Goal: Navigation & Orientation: Find specific page/section

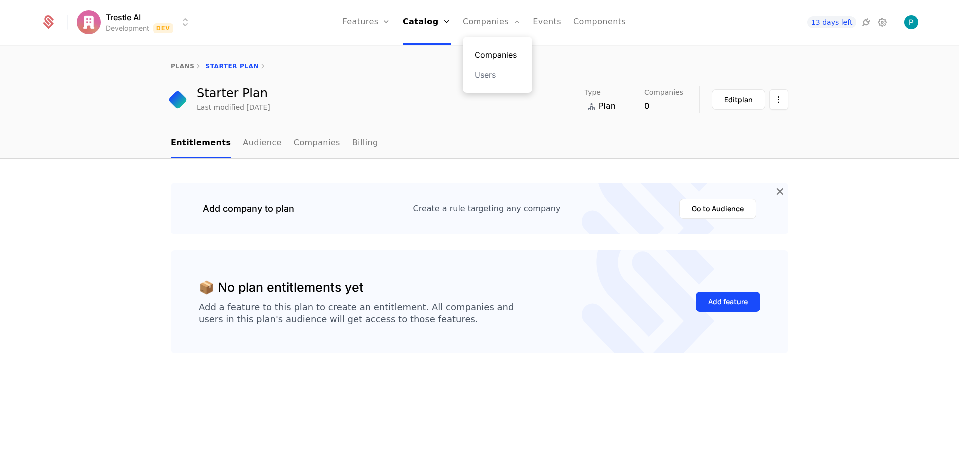
click at [498, 57] on link "Companies" at bounding box center [497, 55] width 46 height 12
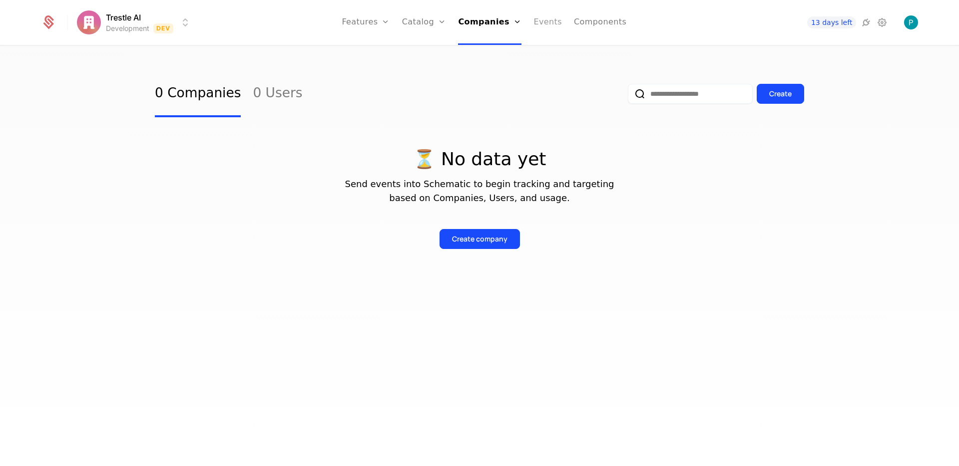
click at [537, 22] on link "Events" at bounding box center [547, 22] width 28 height 45
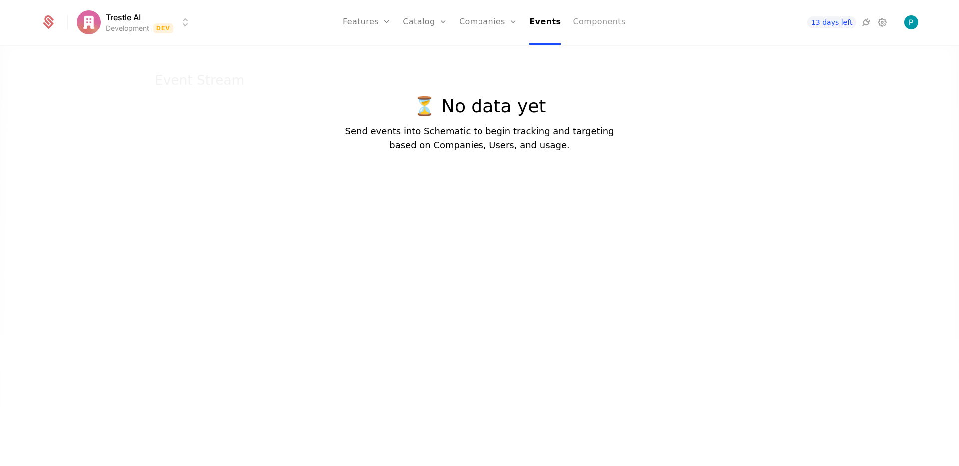
click at [589, 25] on link "Components" at bounding box center [599, 22] width 52 height 45
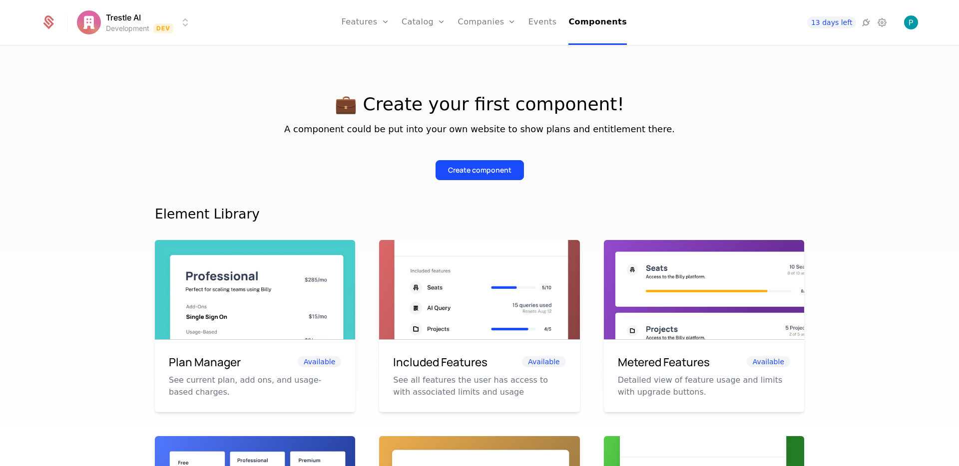
click at [407, 67] on div "💼 Create your first component! A component could be put into your own website t…" at bounding box center [479, 259] width 959 height 426
click at [69, 18] on link at bounding box center [60, 22] width 39 height 15
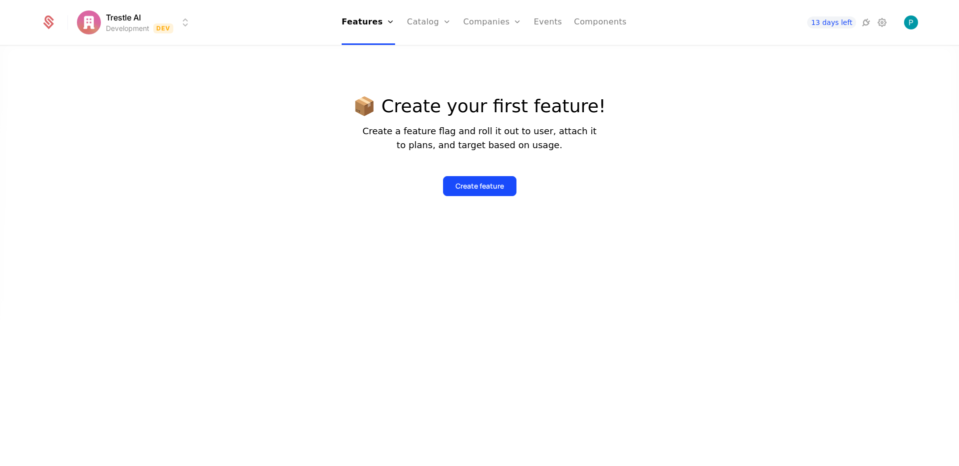
click at [41, 20] on icon at bounding box center [48, 22] width 14 height 14
click at [47, 21] on icon at bounding box center [48, 19] width 9 height 9
drag, startPoint x: 673, startPoint y: 122, endPoint x: 664, endPoint y: 124, distance: 9.7
click at [673, 124] on div at bounding box center [479, 273] width 959 height 466
click at [591, 26] on link "Components" at bounding box center [600, 22] width 52 height 45
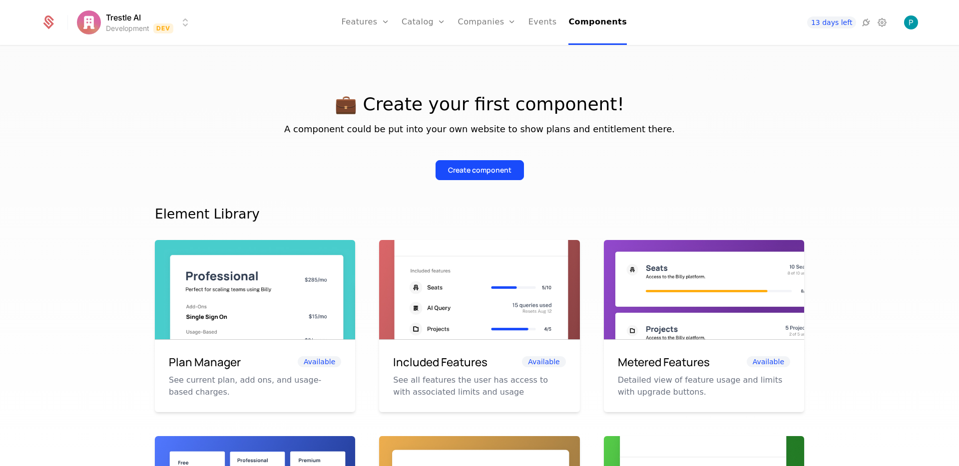
scroll to position [2, 0]
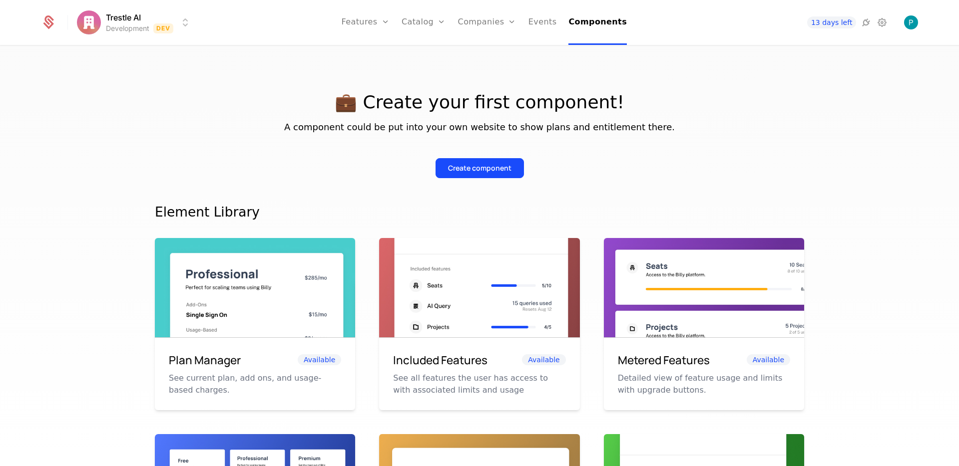
click at [287, 306] on img at bounding box center [255, 301] width 200 height 126
click at [317, 361] on span "Available" at bounding box center [319, 359] width 43 height 11
click at [285, 379] on p "See current plan, add ons, and usage-based charges." at bounding box center [255, 384] width 172 height 24
click at [284, 379] on p "See current plan, add ons, and usage-based charges." at bounding box center [255, 384] width 172 height 24
drag, startPoint x: 284, startPoint y: 379, endPoint x: 276, endPoint y: 316, distance: 63.8
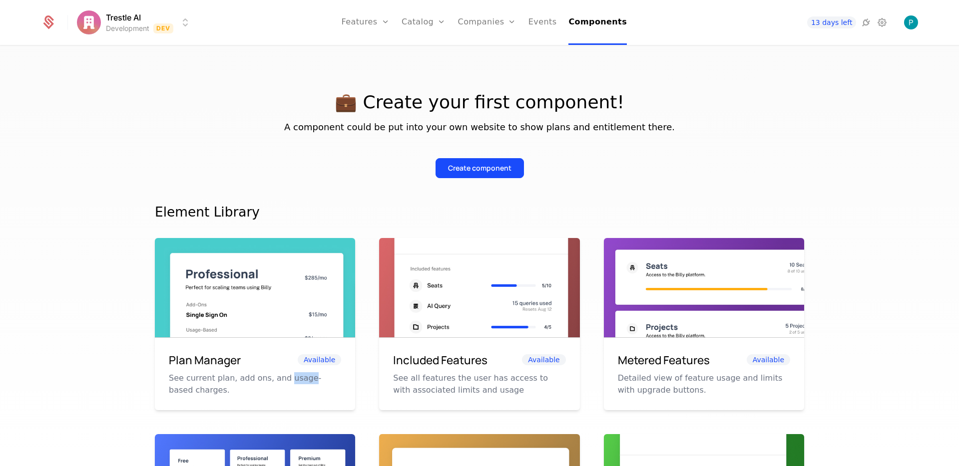
click at [284, 378] on p "See current plan, add ons, and usage-based charges." at bounding box center [255, 384] width 172 height 24
click at [278, 309] on img at bounding box center [255, 301] width 200 height 126
click at [521, 296] on img at bounding box center [479, 301] width 200 height 126
click at [326, 272] on img at bounding box center [255, 301] width 200 height 126
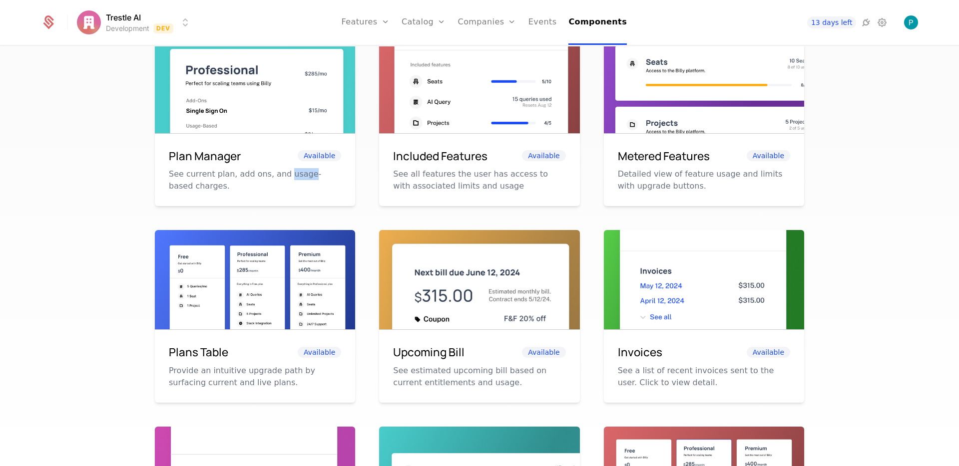
scroll to position [389, 0]
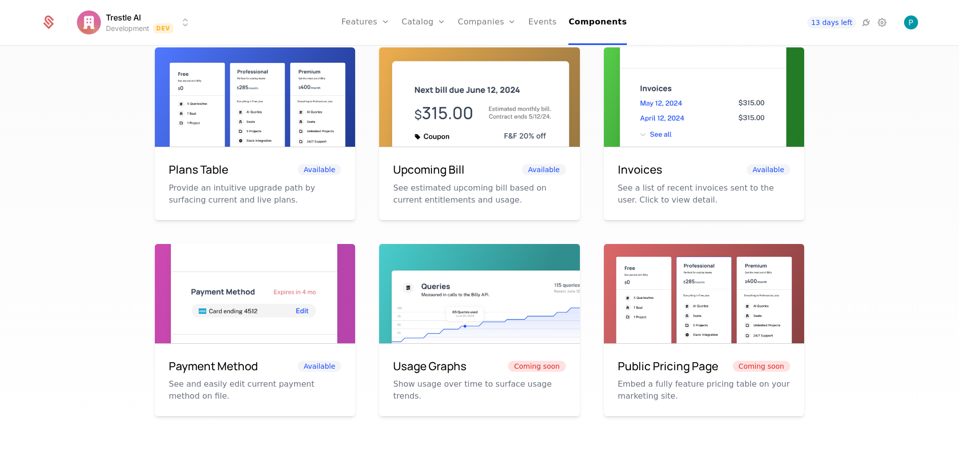
click at [302, 146] on img at bounding box center [255, 110] width 200 height 126
drag, startPoint x: 301, startPoint y: 147, endPoint x: 409, endPoint y: 145, distance: 108.3
click at [301, 147] on div "Plans Table Available Provide an intuitive upgrade path by surfacing current an…" at bounding box center [255, 183] width 200 height 73
click at [707, 149] on div "Invoices Available See a list of recent invoices sent to the user. Click to vie…" at bounding box center [704, 183] width 200 height 73
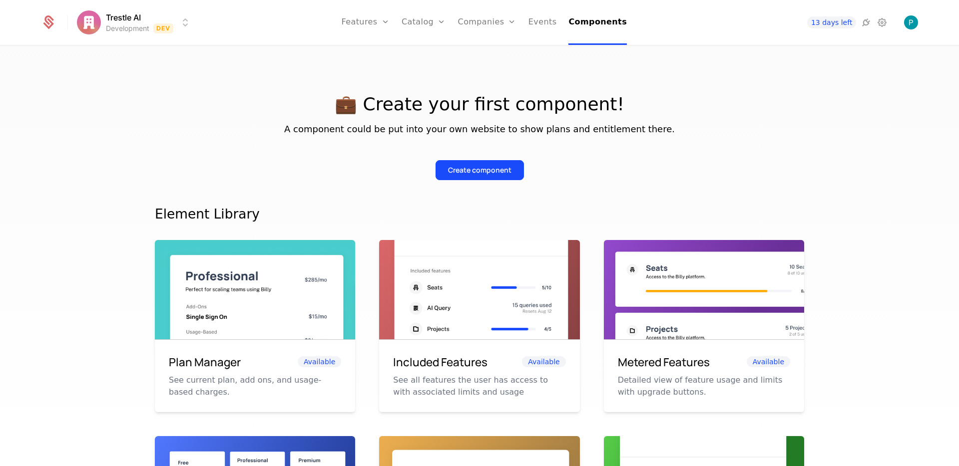
click at [934, 132] on div "💼 Create your first component! A component could be put into your own website t…" at bounding box center [479, 259] width 959 height 426
click at [705, 308] on img at bounding box center [704, 303] width 200 height 126
click at [705, 307] on img at bounding box center [704, 303] width 200 height 126
click at [475, 144] on div "Create component" at bounding box center [479, 162] width 649 height 36
click at [480, 199] on div "💼 Create your first component! A component could be put into your own website t…" at bounding box center [479, 453] width 649 height 767
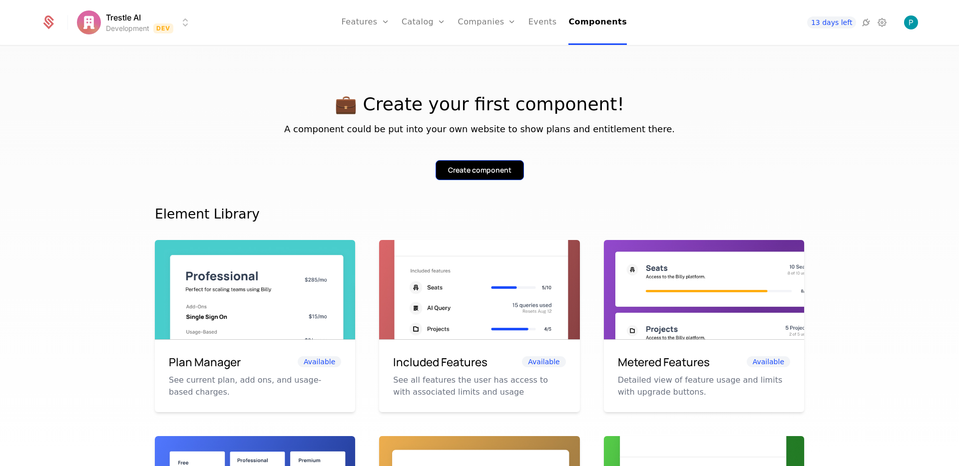
click at [483, 180] on div "💼 Create your first component! A component could be put into your own website t…" at bounding box center [479, 453] width 649 height 767
click at [486, 177] on button "Create component" at bounding box center [479, 170] width 88 height 20
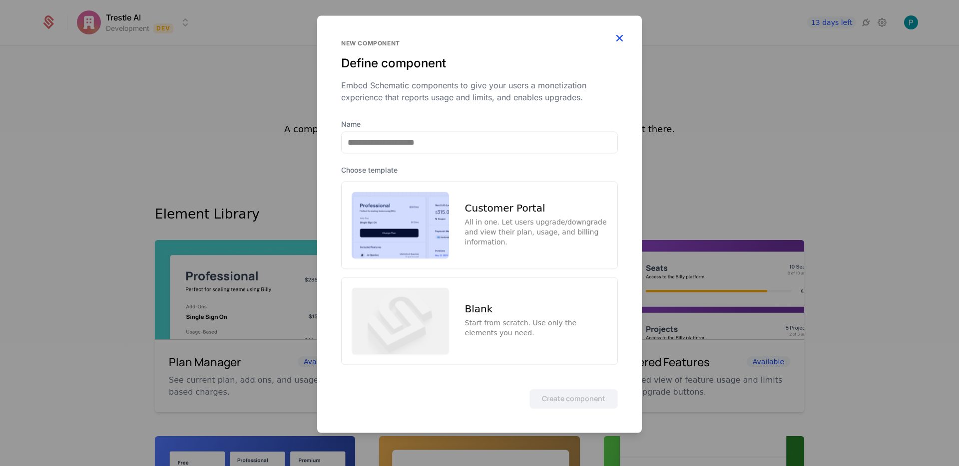
click at [619, 37] on icon "button" at bounding box center [619, 37] width 13 height 13
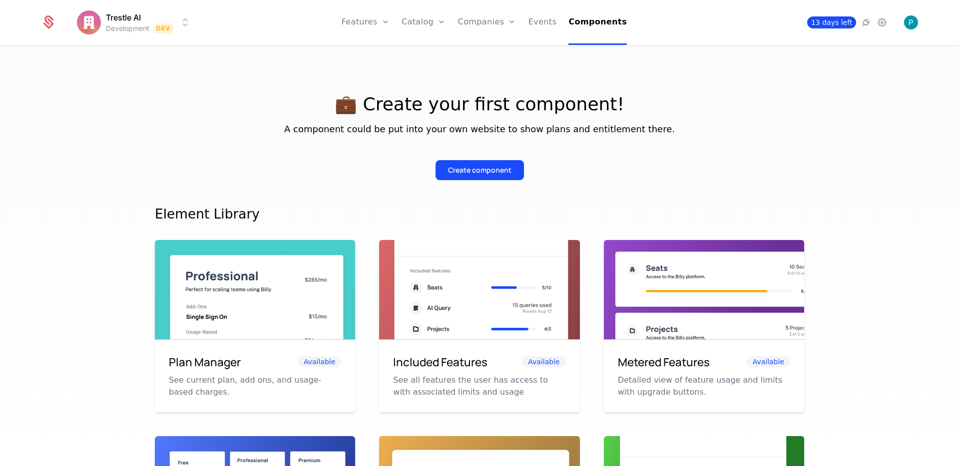
click at [838, 21] on span "13 days left" at bounding box center [831, 22] width 49 height 12
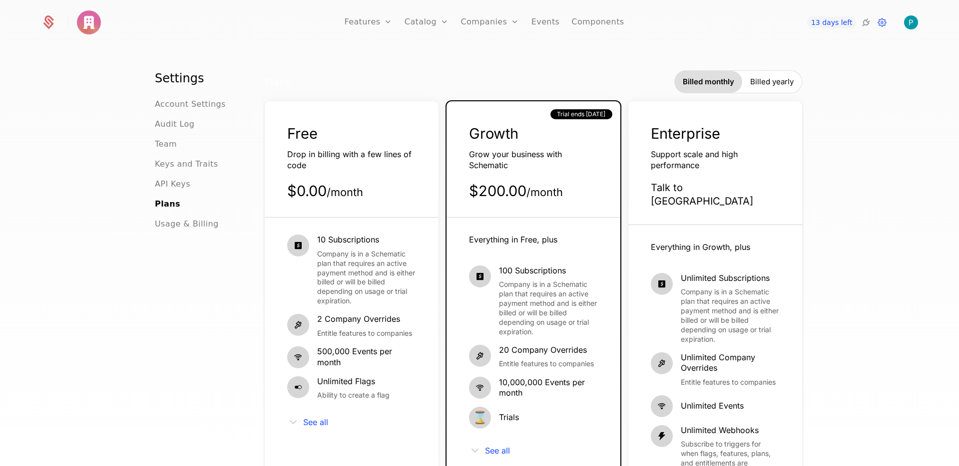
click at [99, 24] on img at bounding box center [89, 22] width 24 height 24
click at [82, 23] on img at bounding box center [89, 22] width 24 height 24
click at [44, 18] on icon at bounding box center [48, 22] width 14 height 14
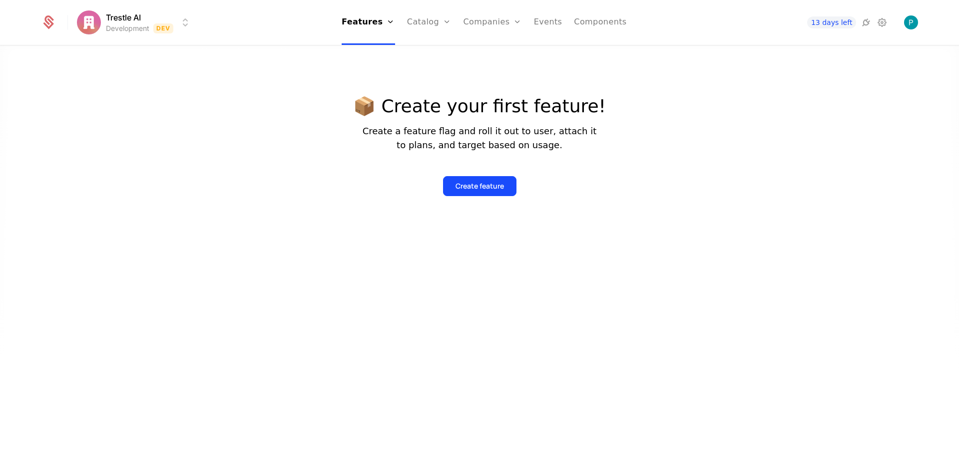
click at [689, 145] on div at bounding box center [479, 273] width 959 height 466
